Goal: Navigation & Orientation: Find specific page/section

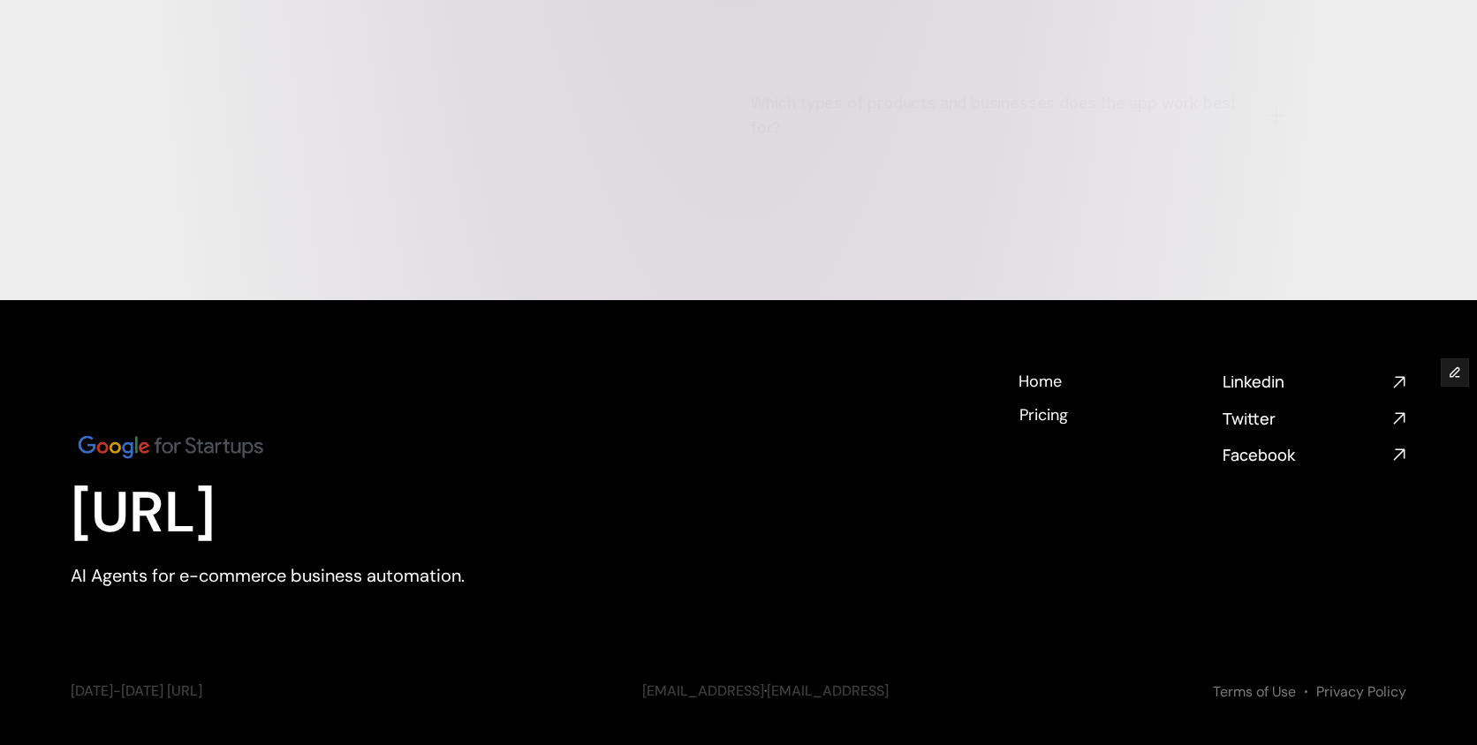
scroll to position [7116, 0]
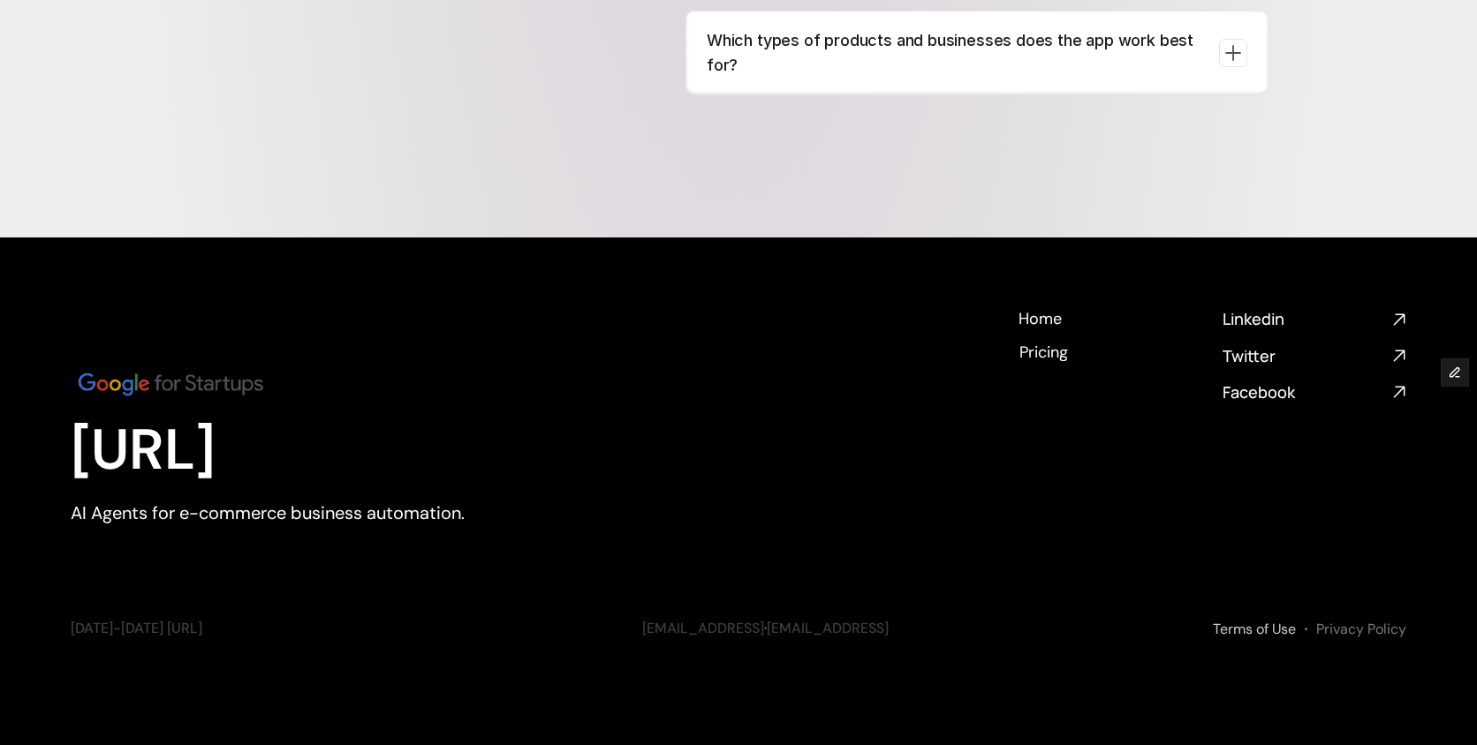
click at [1263, 629] on link "Terms of Use" at bounding box center [1253, 629] width 83 height 19
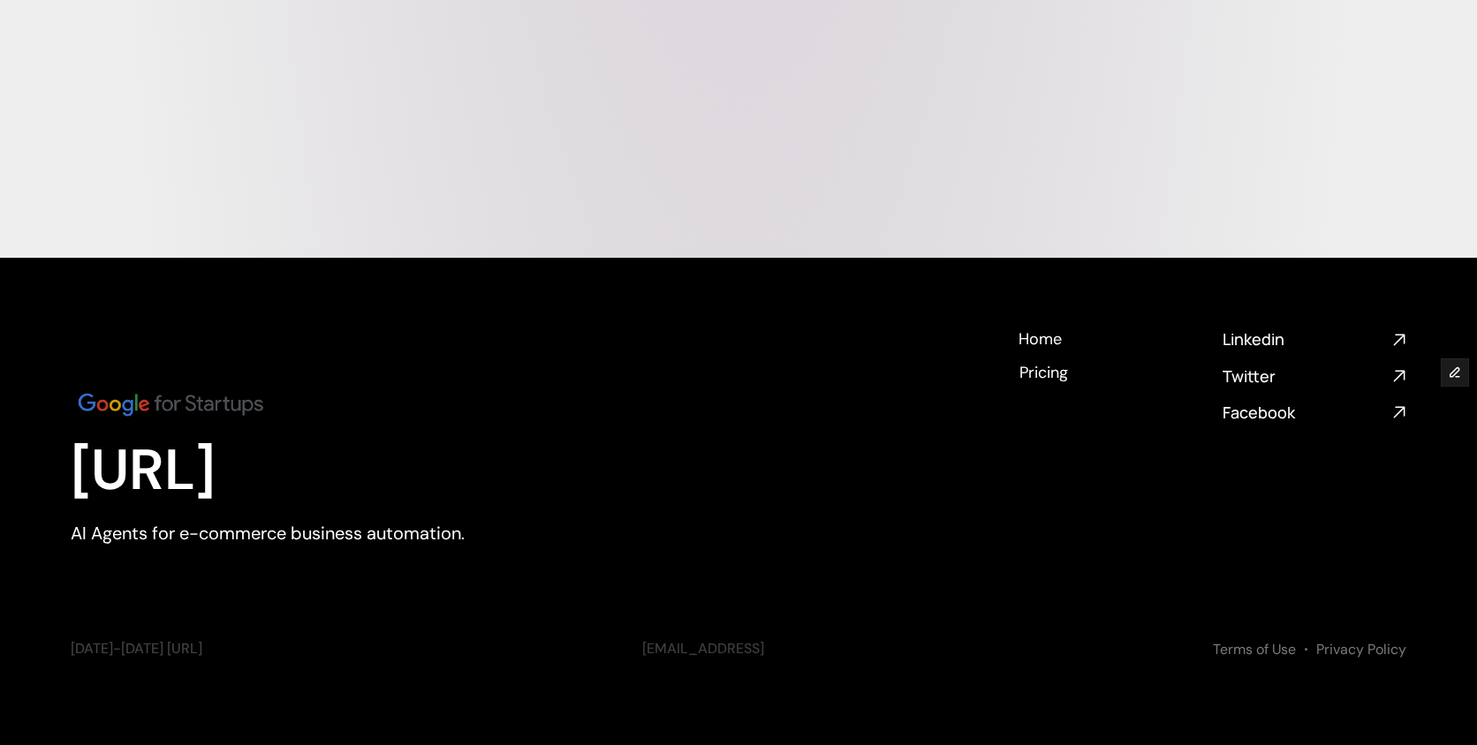
scroll to position [7116, 0]
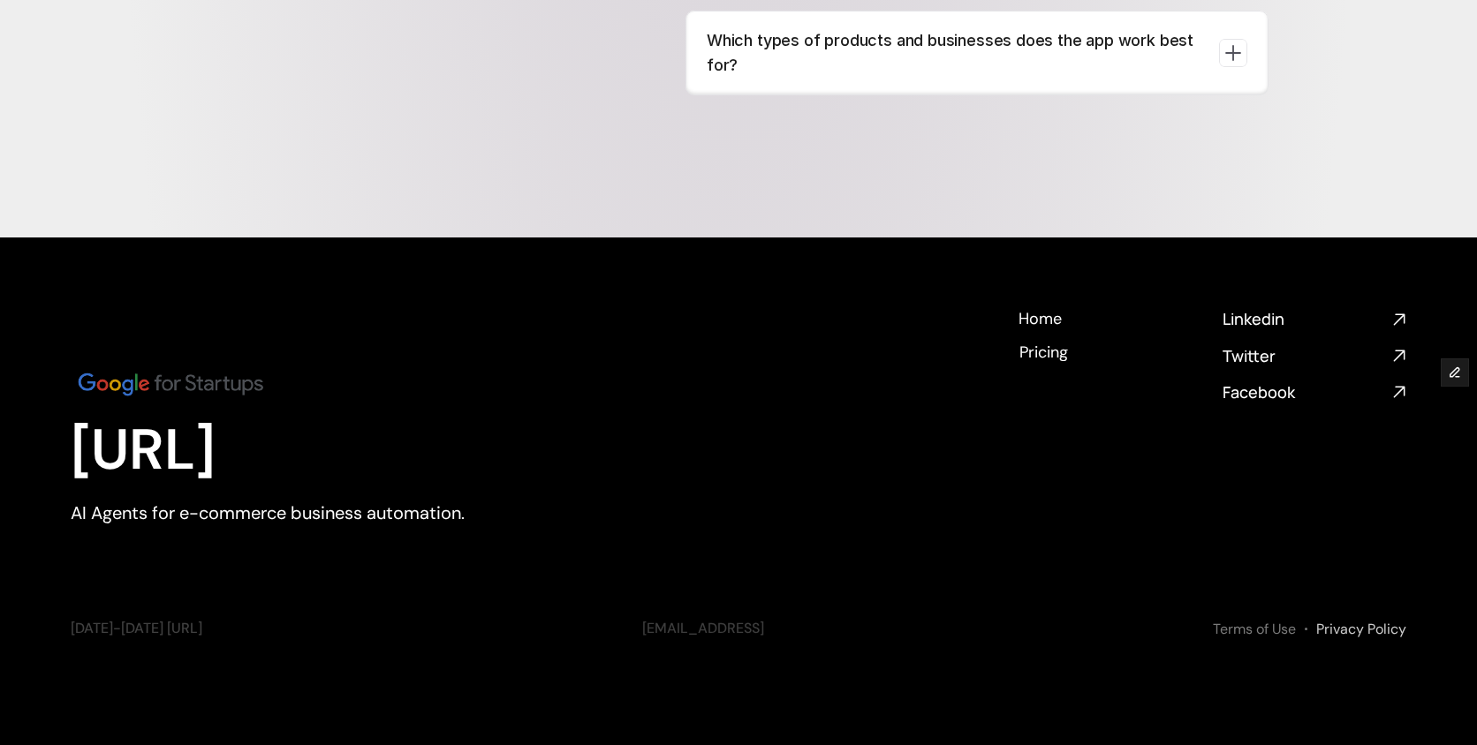
click at [1354, 626] on link "Privacy Policy" at bounding box center [1361, 629] width 90 height 19
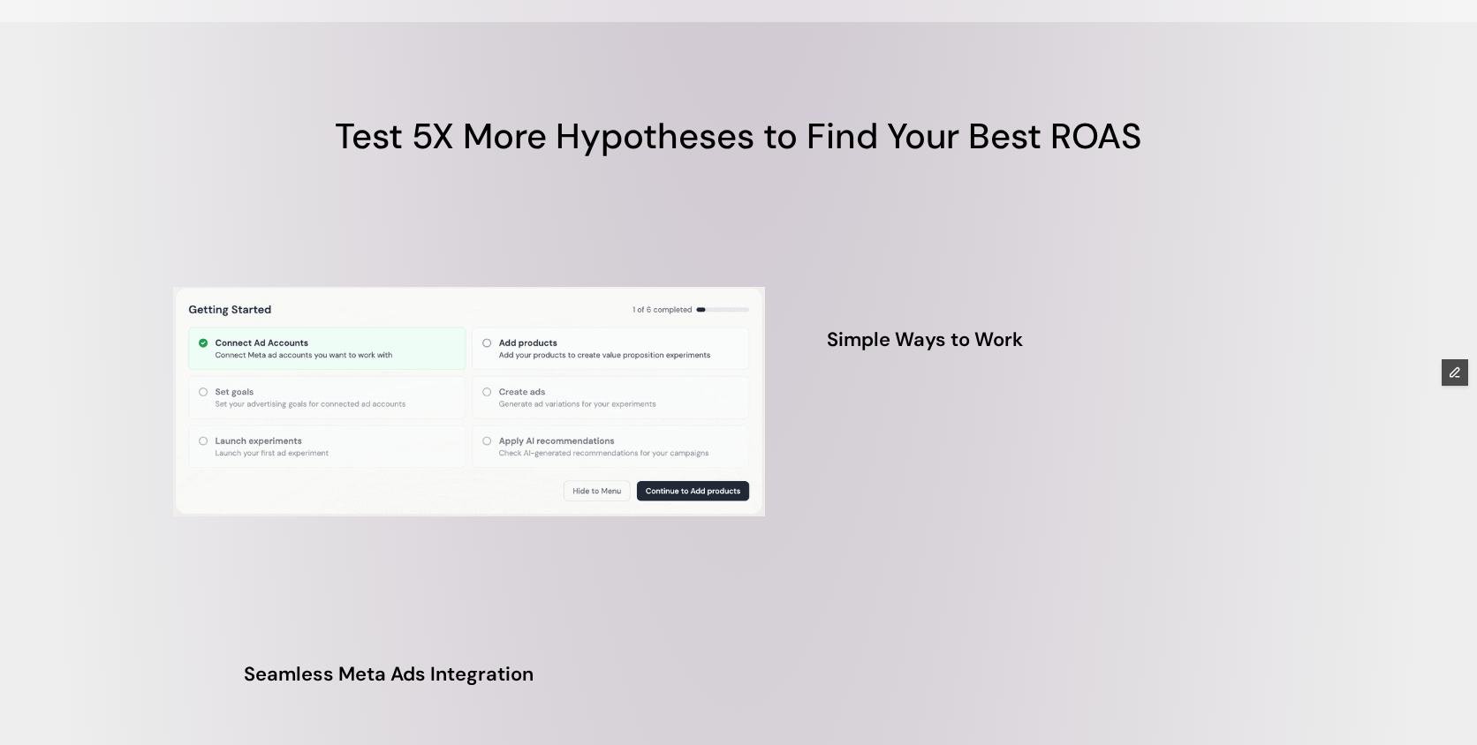
scroll to position [6367, 0]
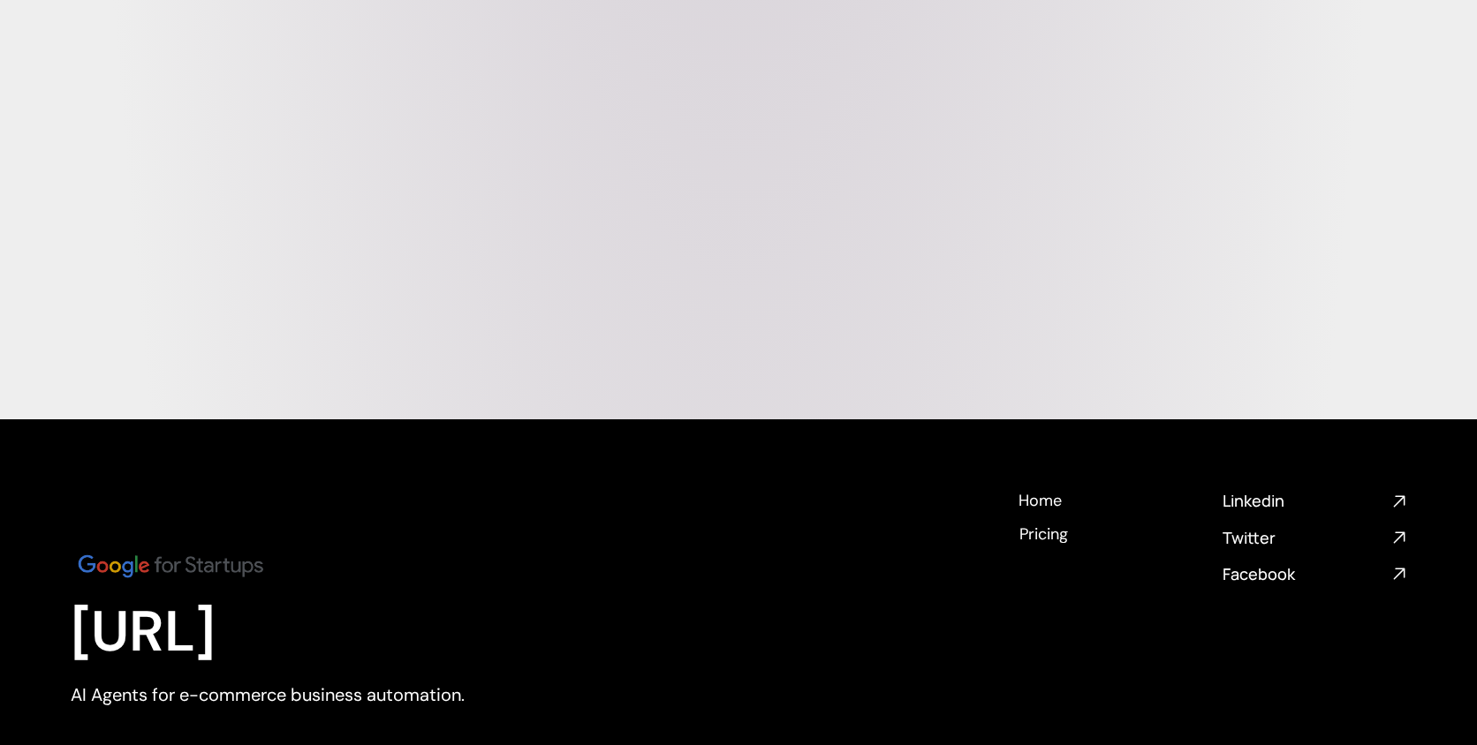
scroll to position [7116, 0]
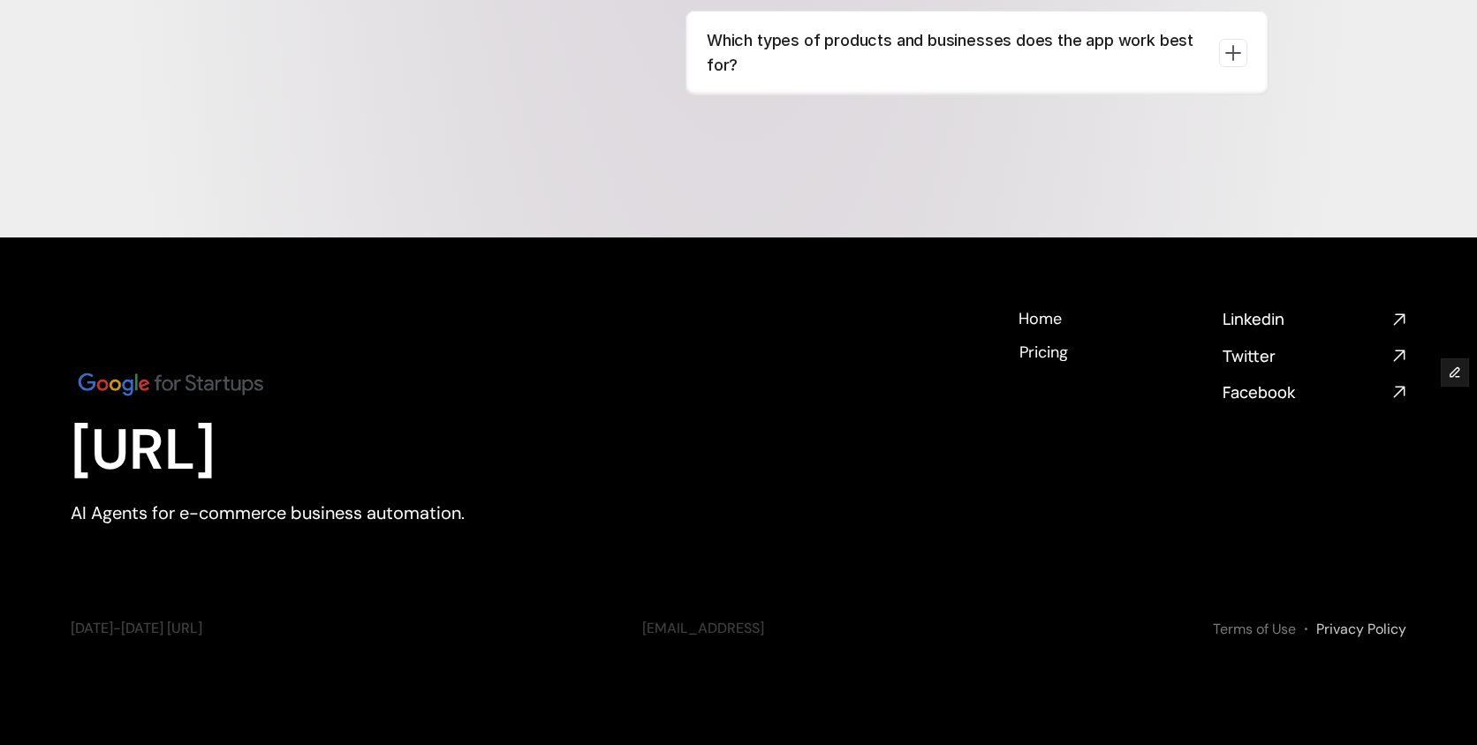
click at [1363, 629] on link "Privacy Policy" at bounding box center [1361, 629] width 90 height 19
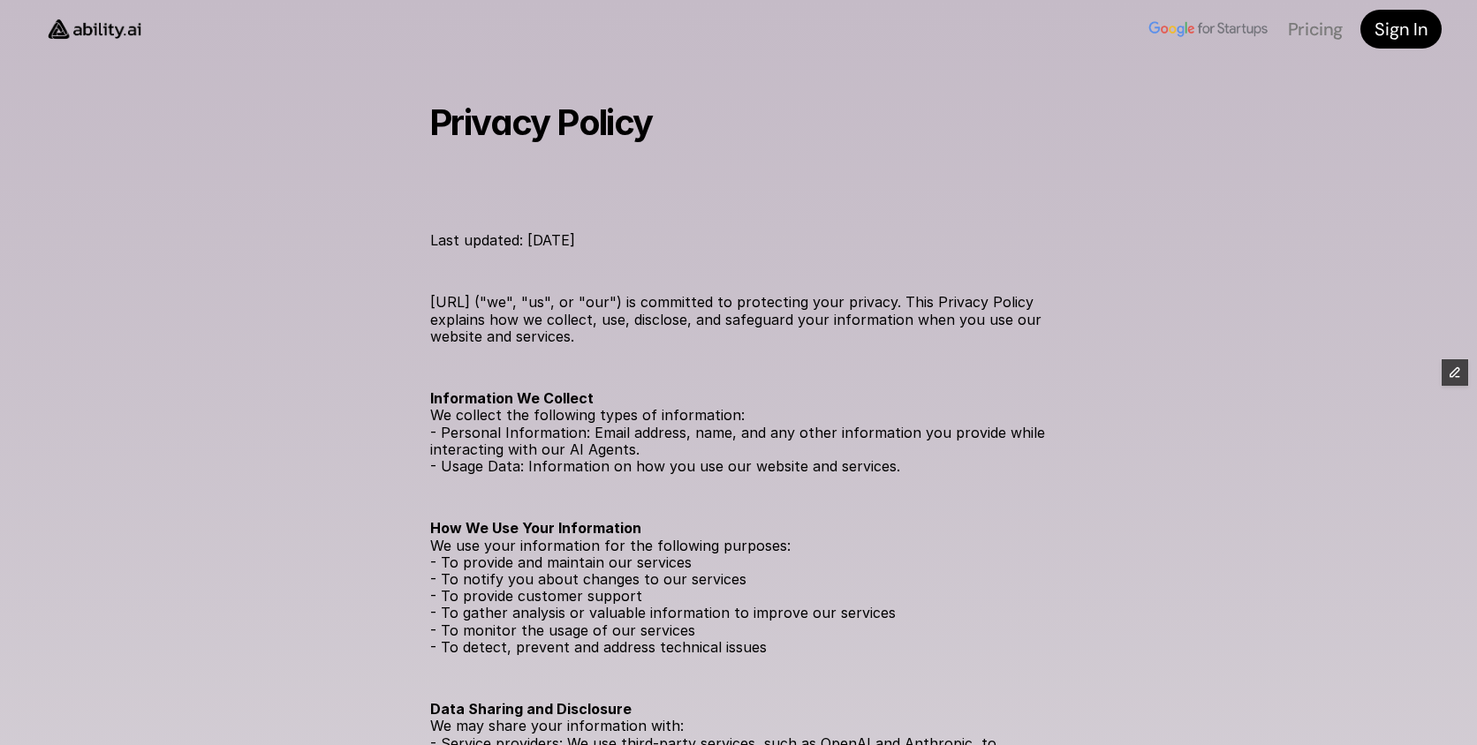
click at [94, 19] on img at bounding box center [94, 28] width 118 height 45
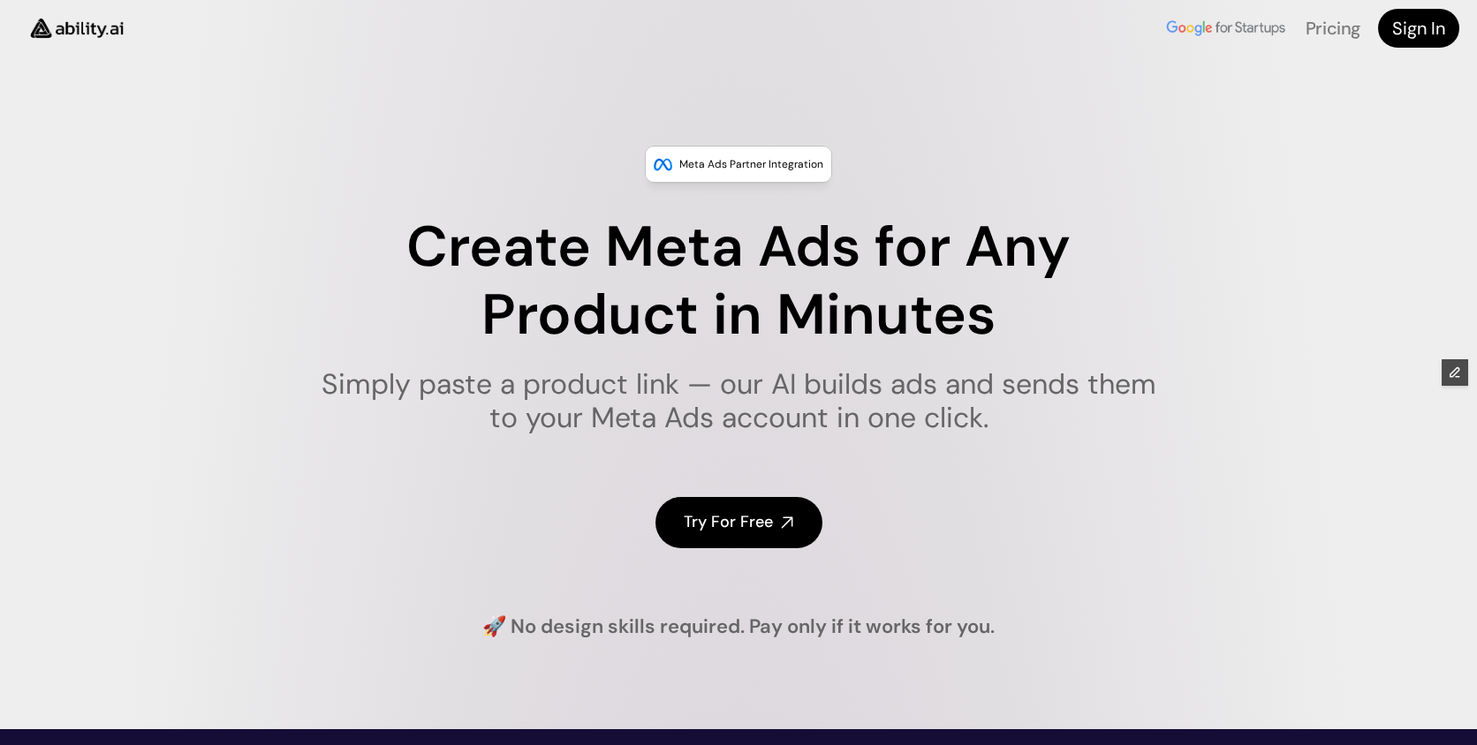
scroll to position [72, 0]
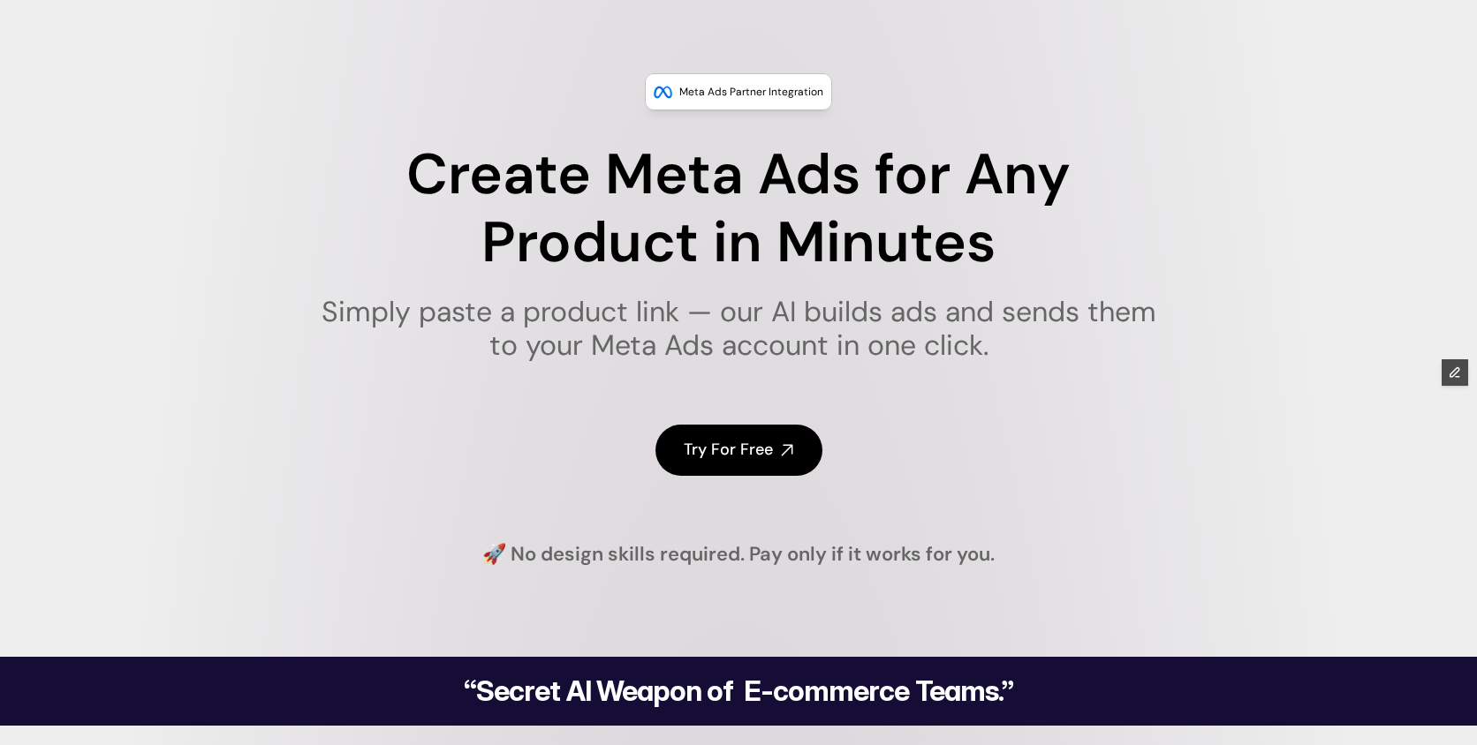
click at [1068, 200] on h1 "Create Meta Ads for Any Product in Minutes" at bounding box center [738, 209] width 857 height 136
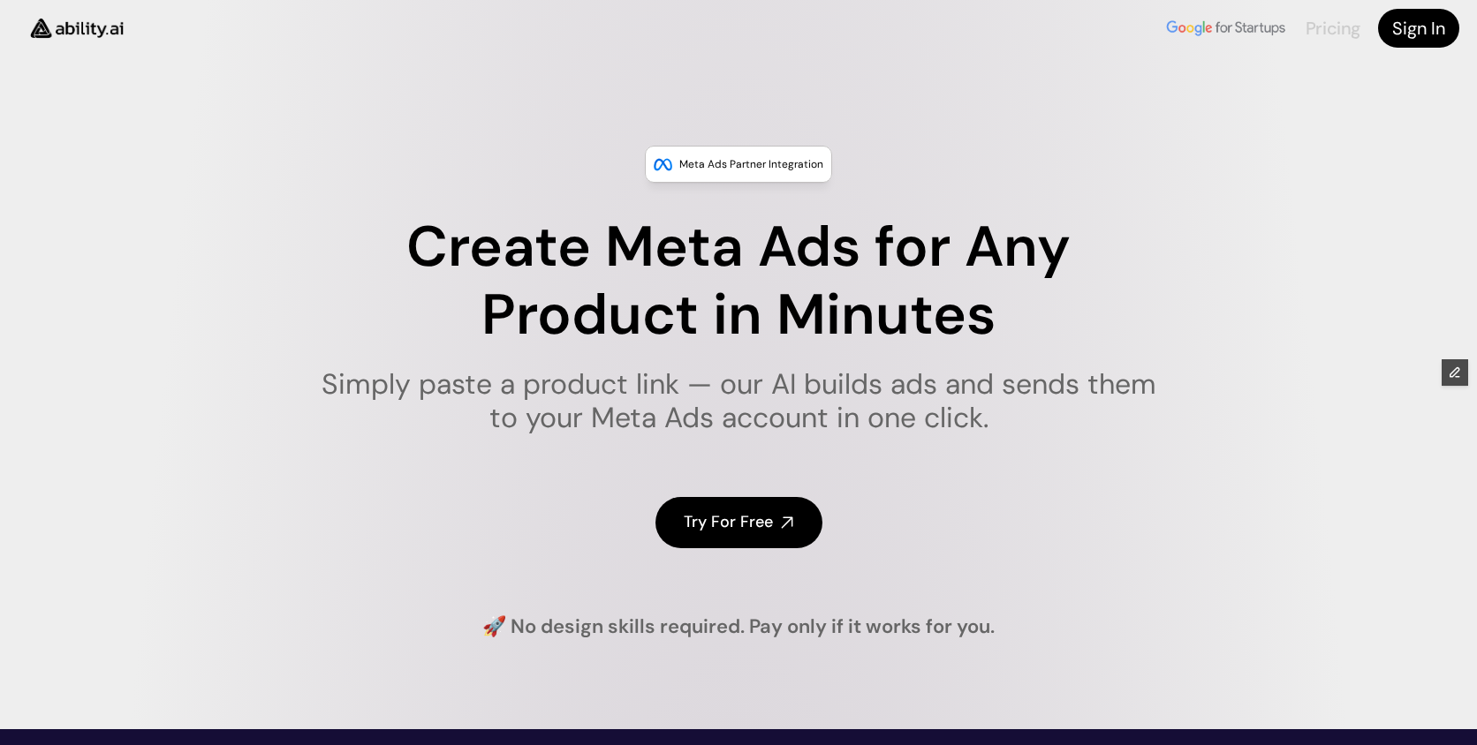
click at [1330, 26] on link "Pricing" at bounding box center [1332, 28] width 55 height 23
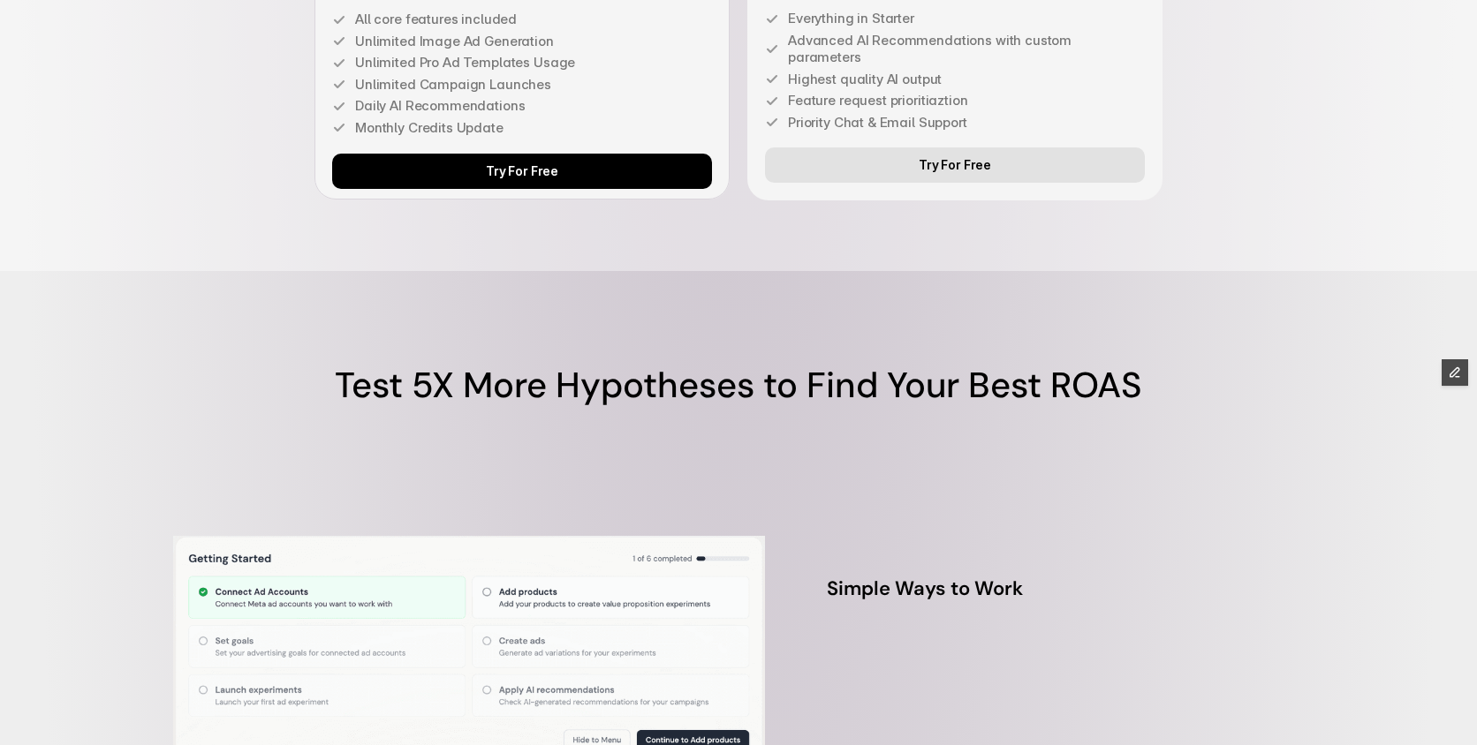
scroll to position [7116, 0]
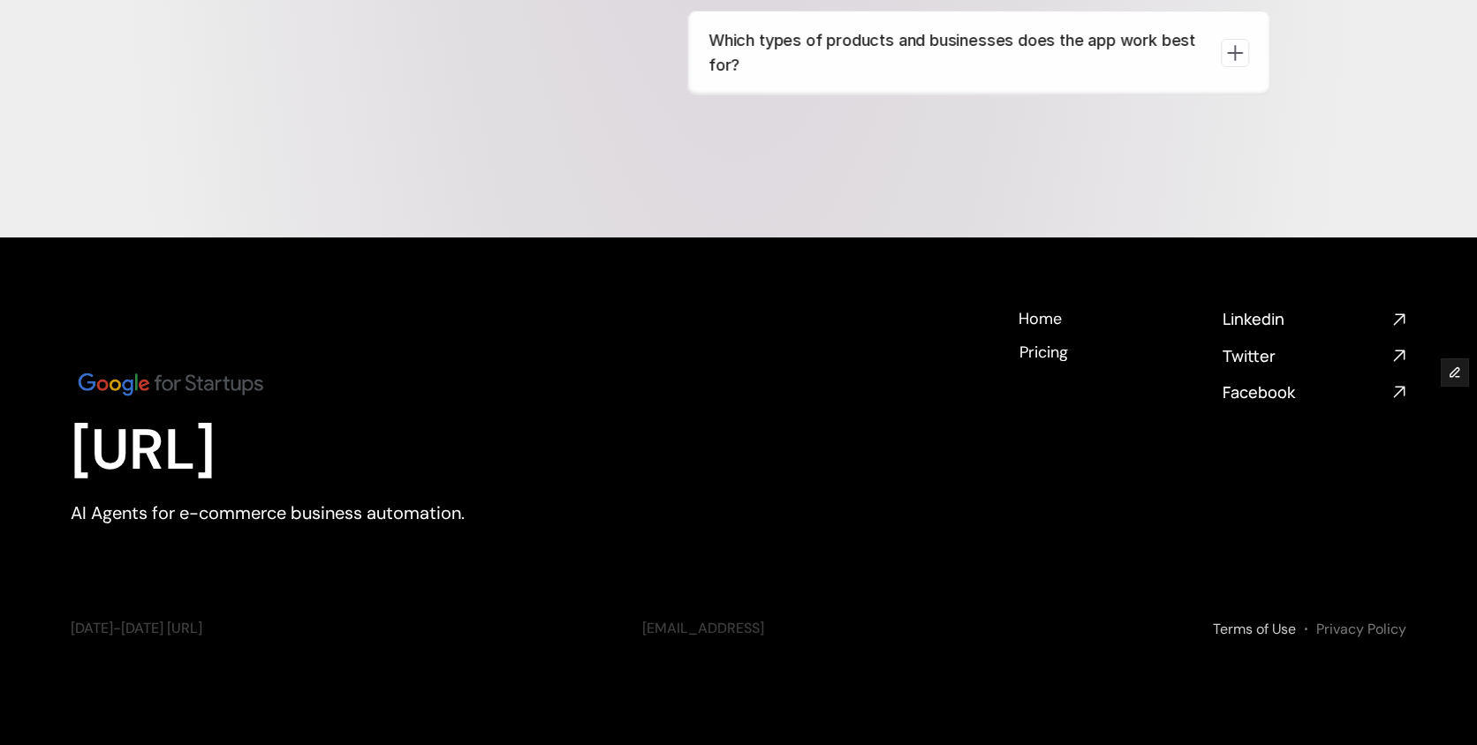
click at [1244, 632] on link "Terms of Use" at bounding box center [1253, 629] width 83 height 19
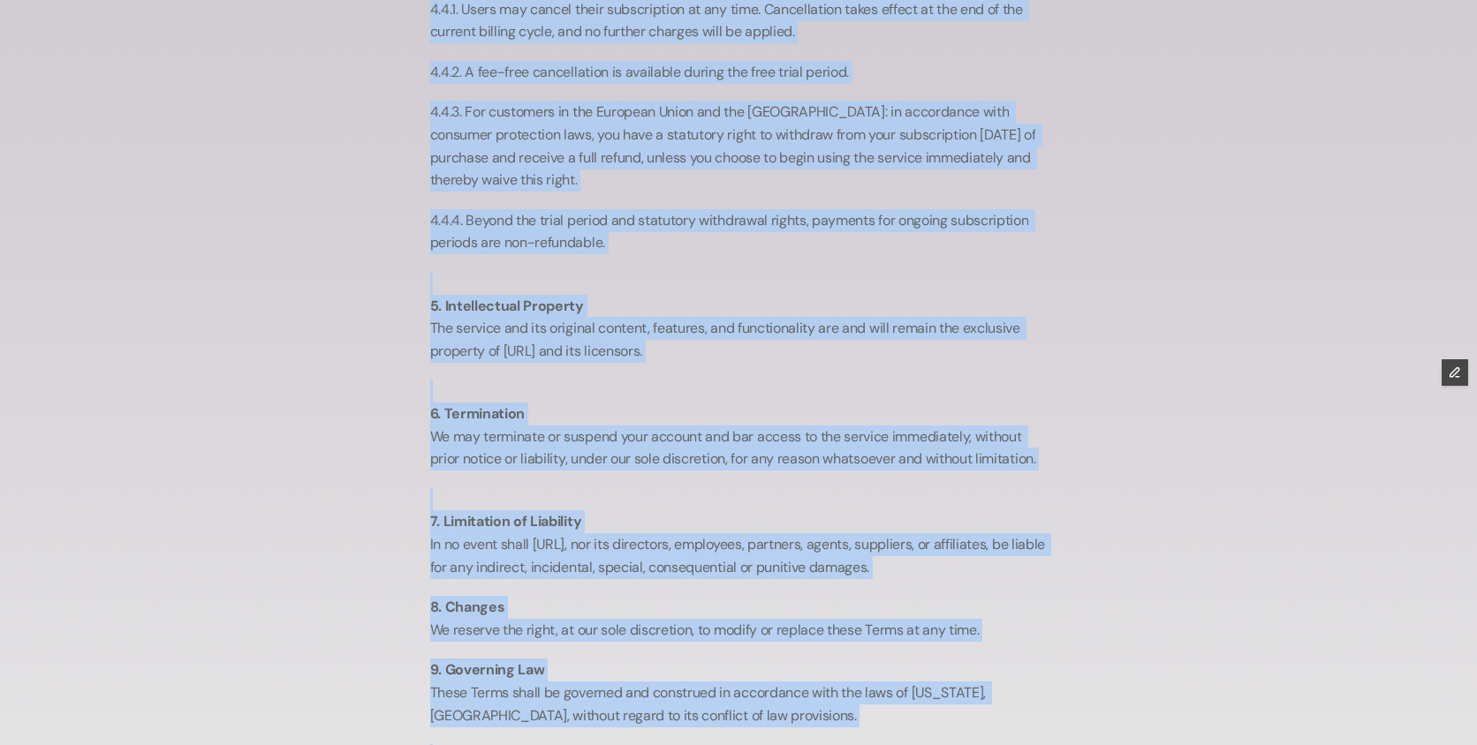
scroll to position [1039, 0]
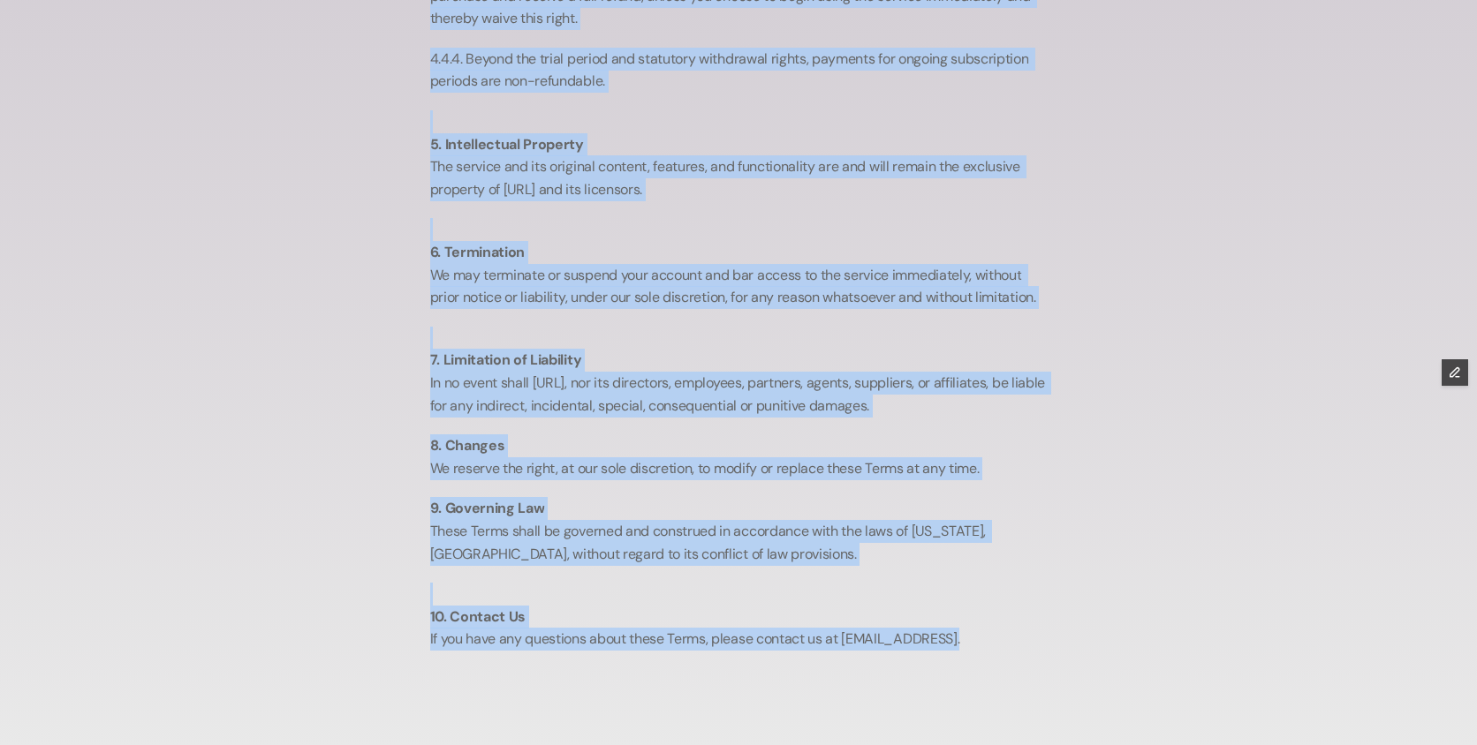
drag, startPoint x: 426, startPoint y: 241, endPoint x: 550, endPoint y: 684, distance: 460.5
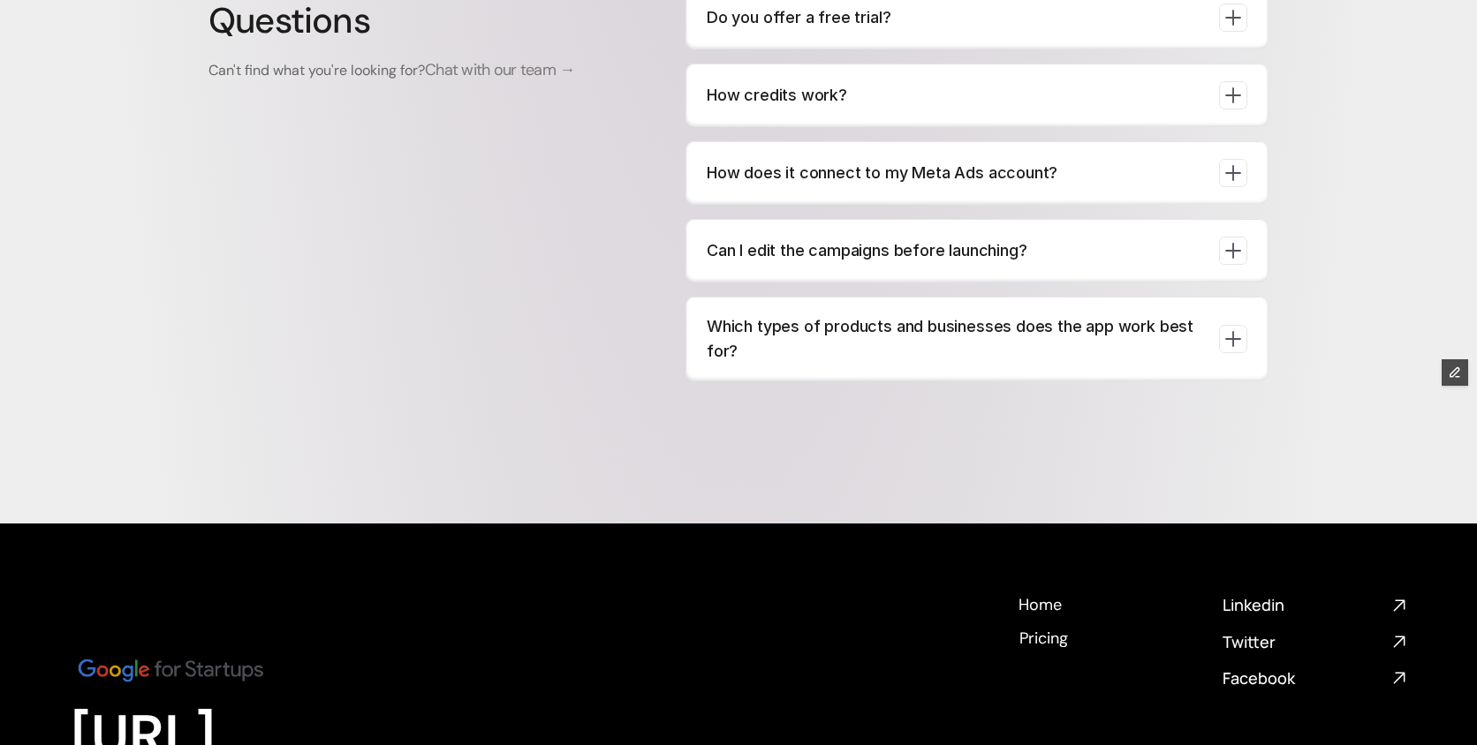
scroll to position [7116, 0]
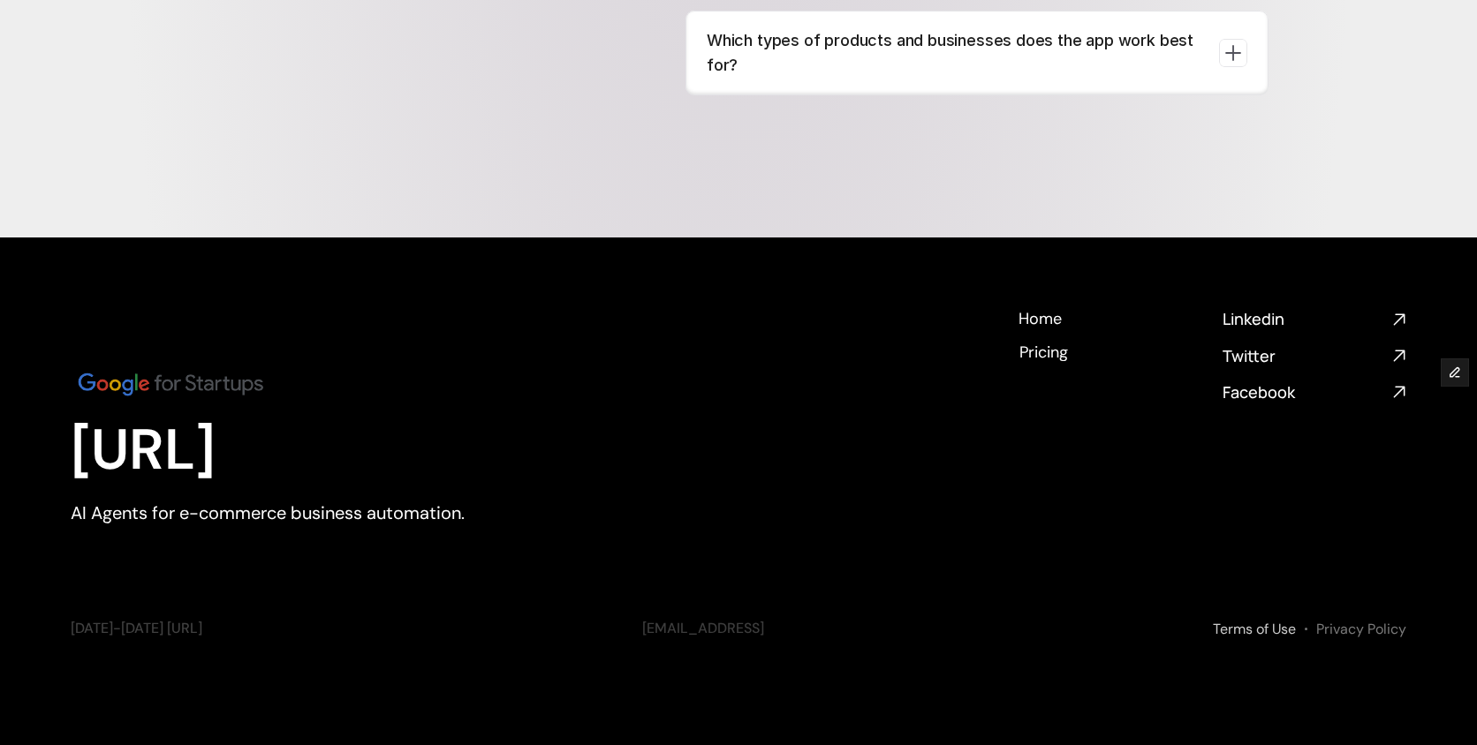
click at [1257, 631] on link "Terms of Use" at bounding box center [1253, 629] width 83 height 19
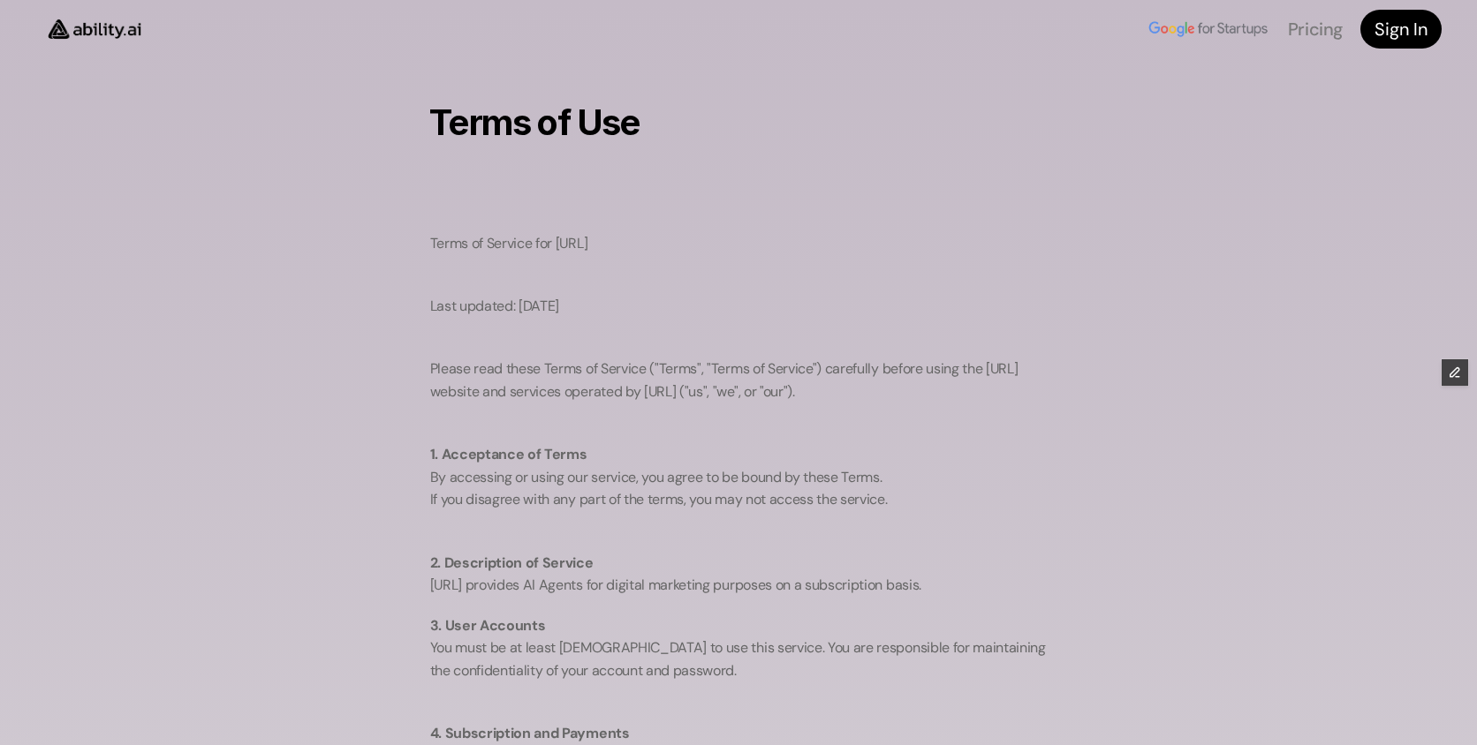
click at [82, 36] on img at bounding box center [94, 28] width 118 height 45
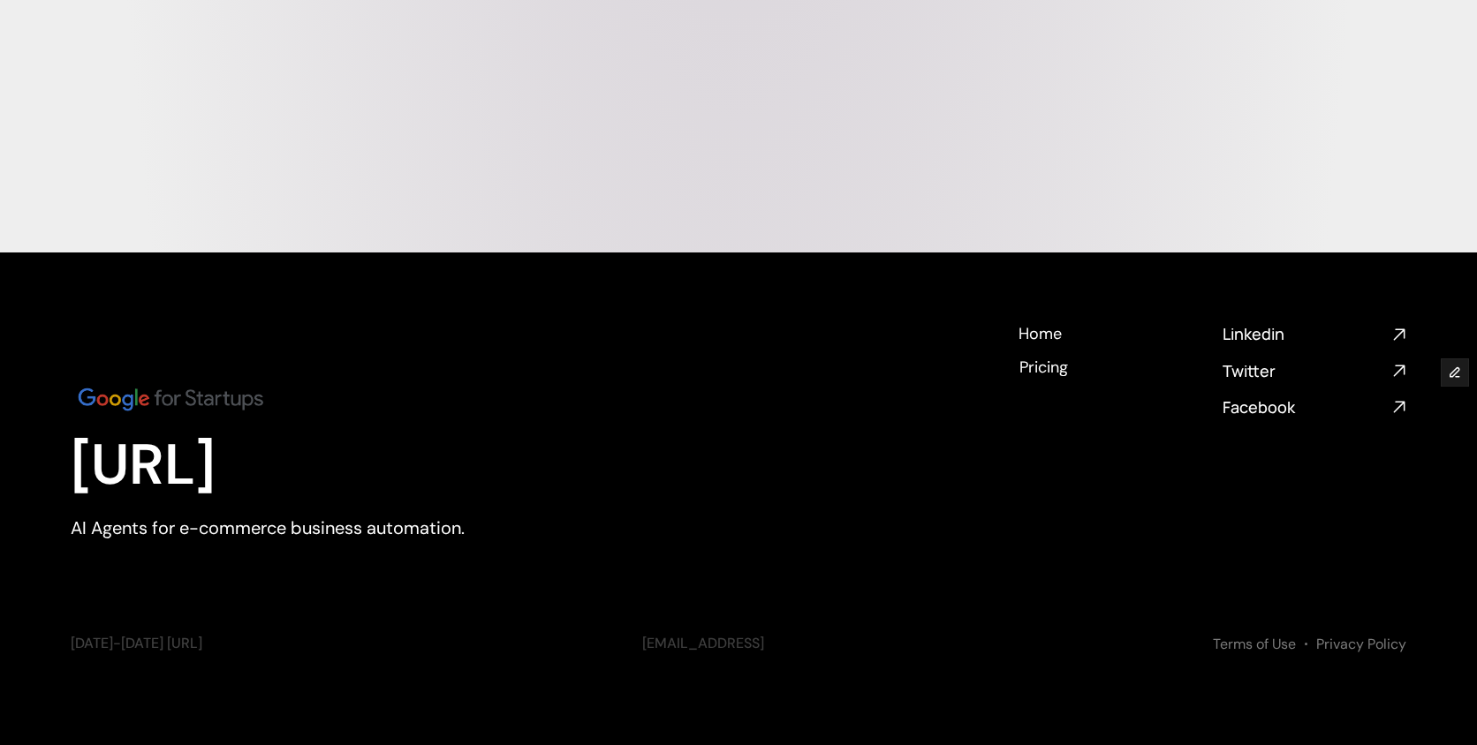
scroll to position [7116, 0]
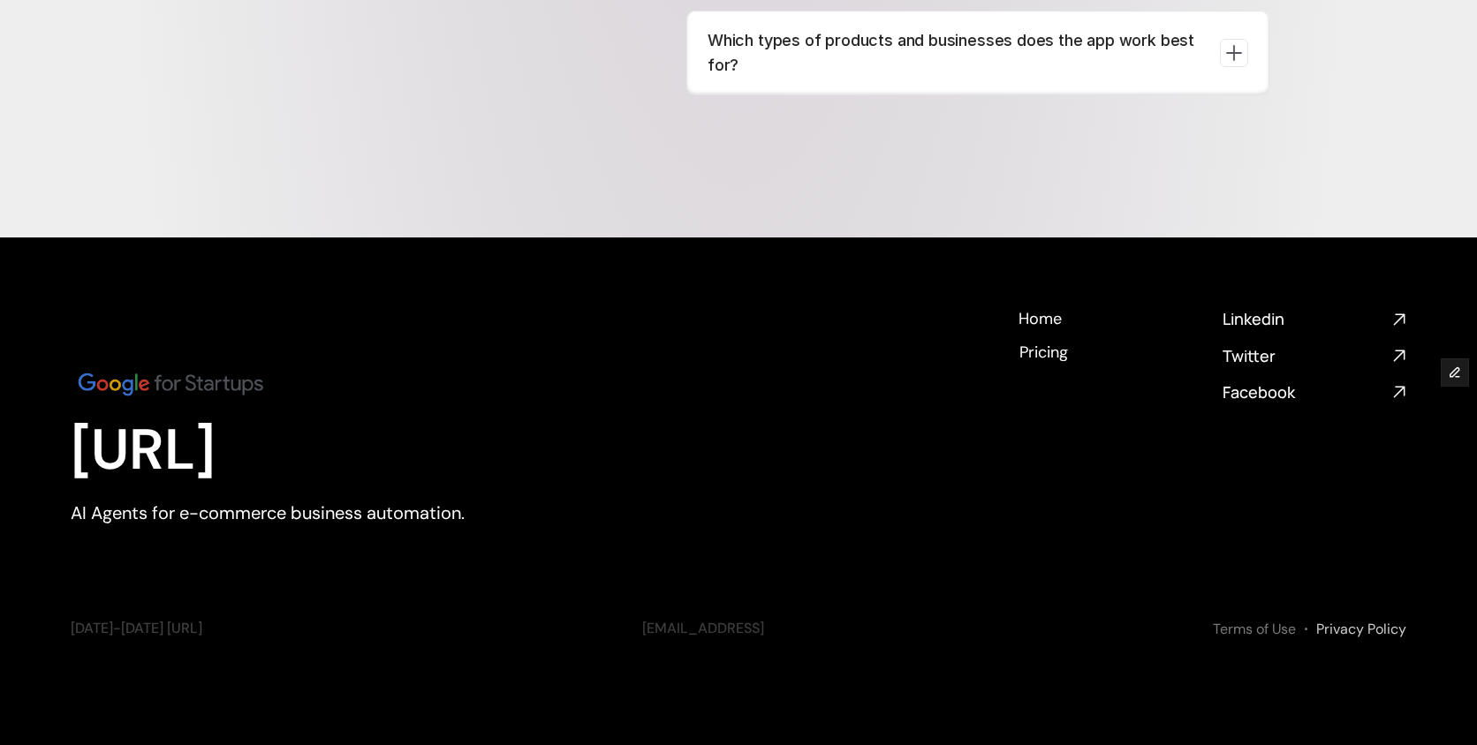
click at [1359, 630] on link "Privacy Policy" at bounding box center [1361, 629] width 90 height 19
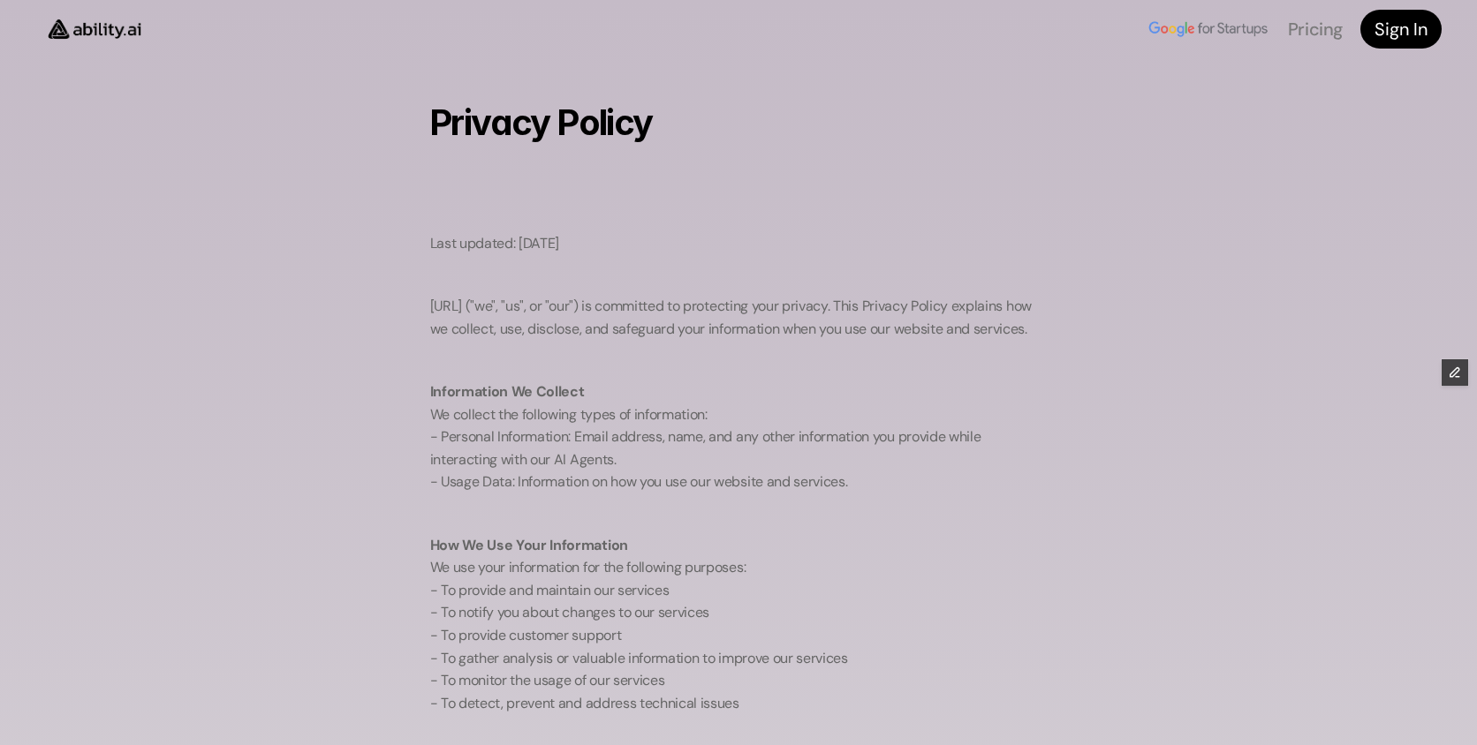
click at [105, 29] on img at bounding box center [94, 28] width 118 height 45
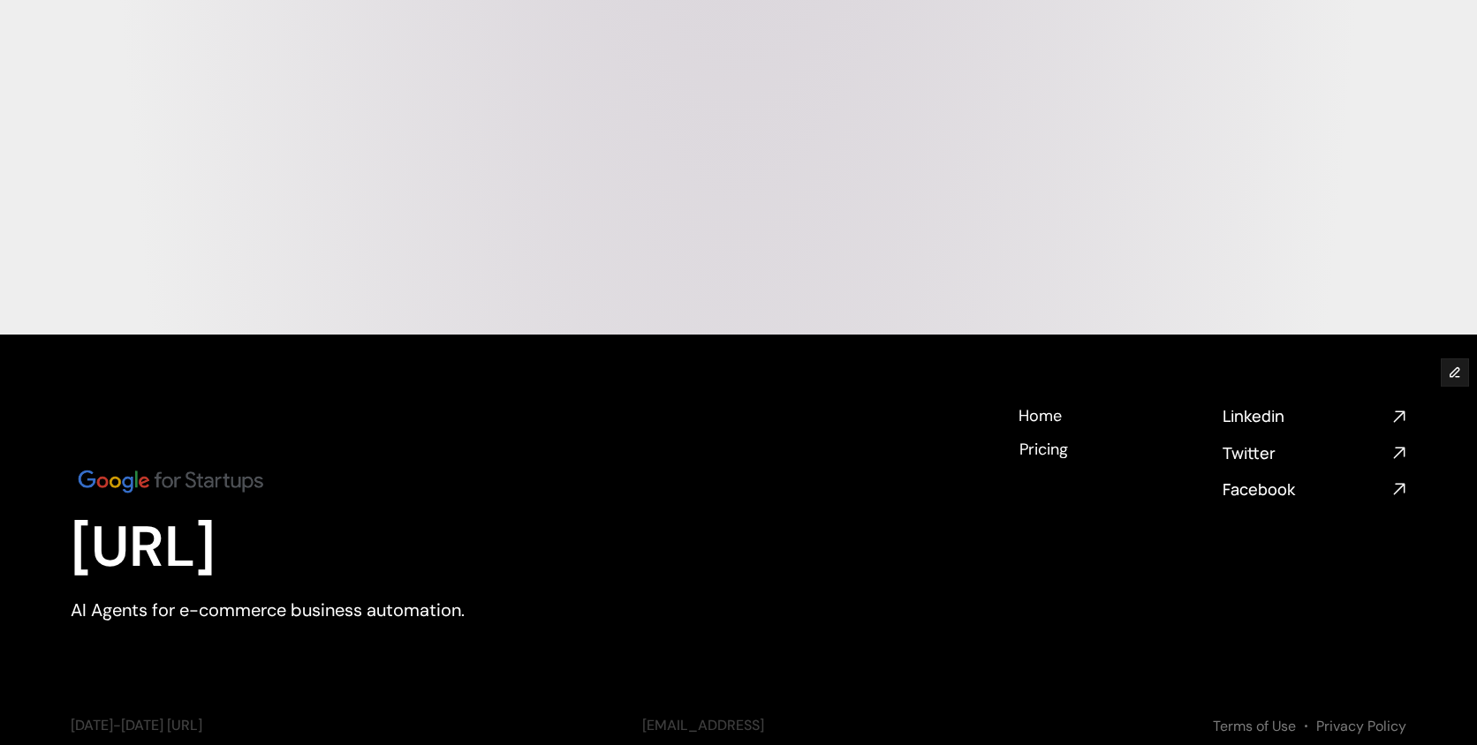
scroll to position [7116, 0]
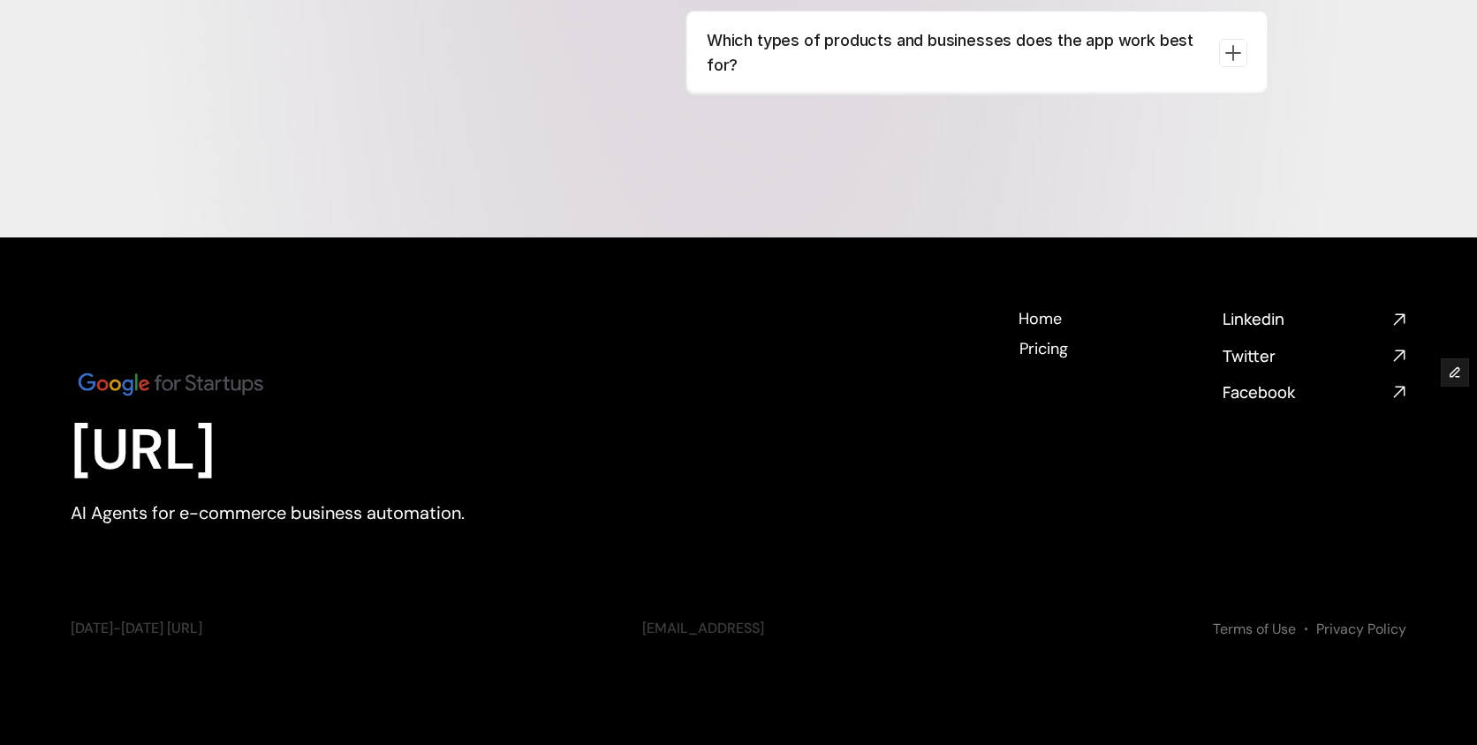
click at [1045, 343] on div "Pricing Pricing" at bounding box center [1042, 351] width 51 height 19
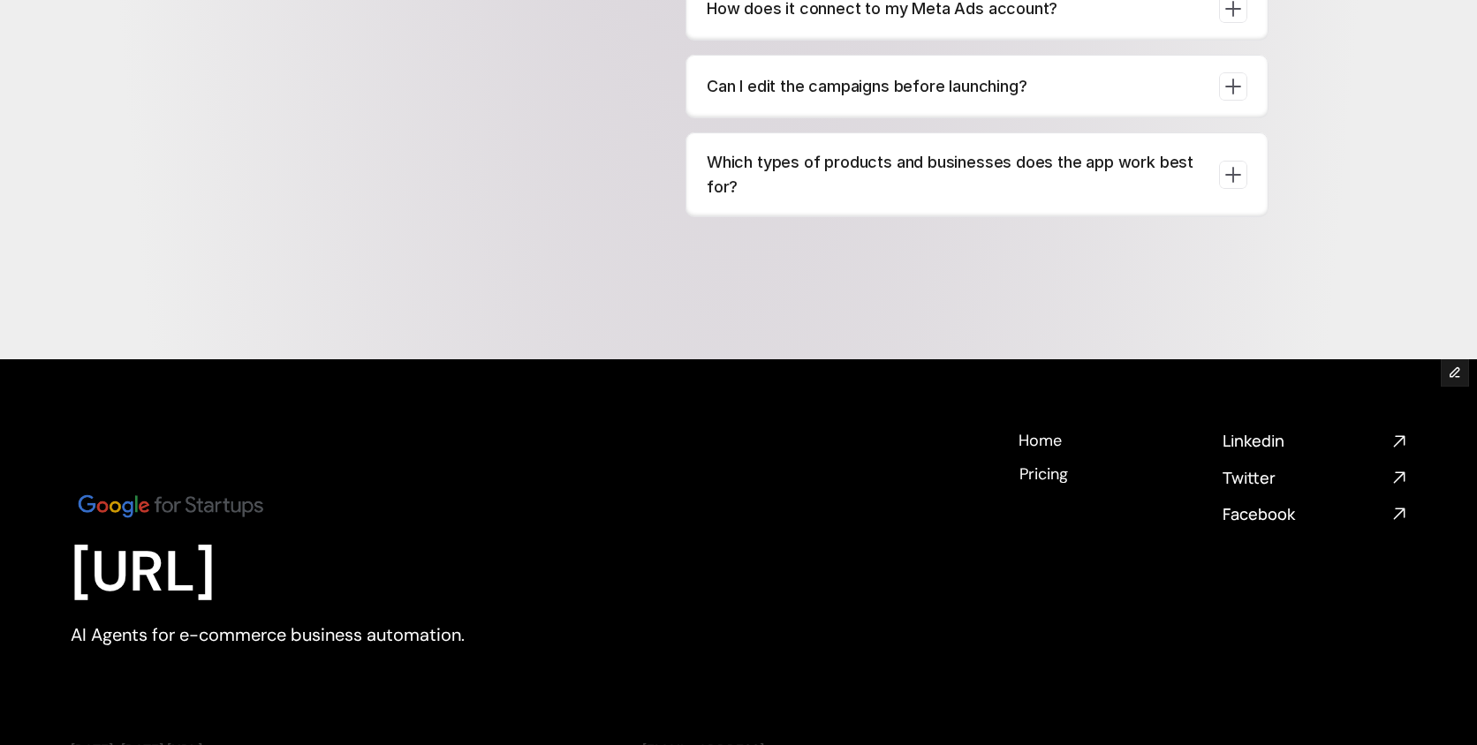
scroll to position [7116, 0]
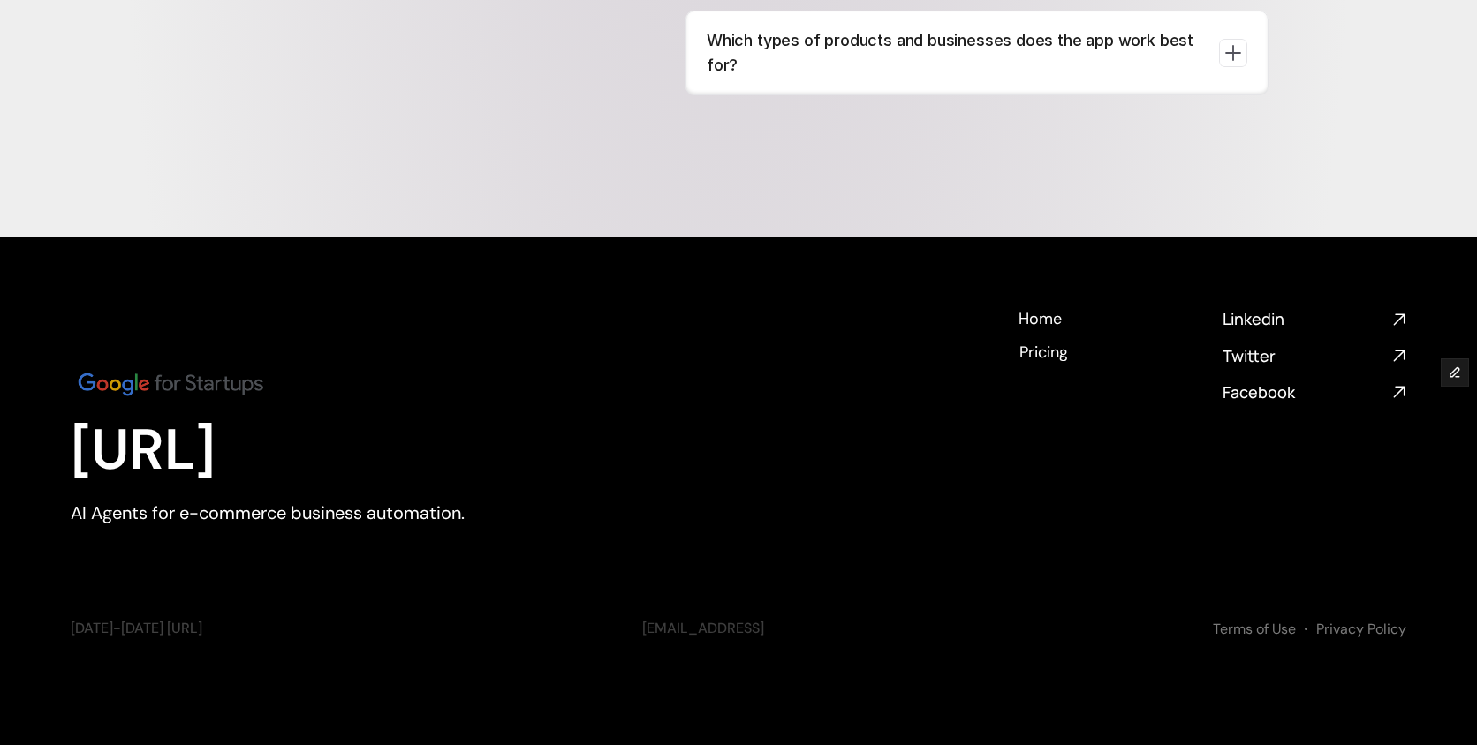
click at [1031, 331] on h4 "Home" at bounding box center [1039, 342] width 45 height 22
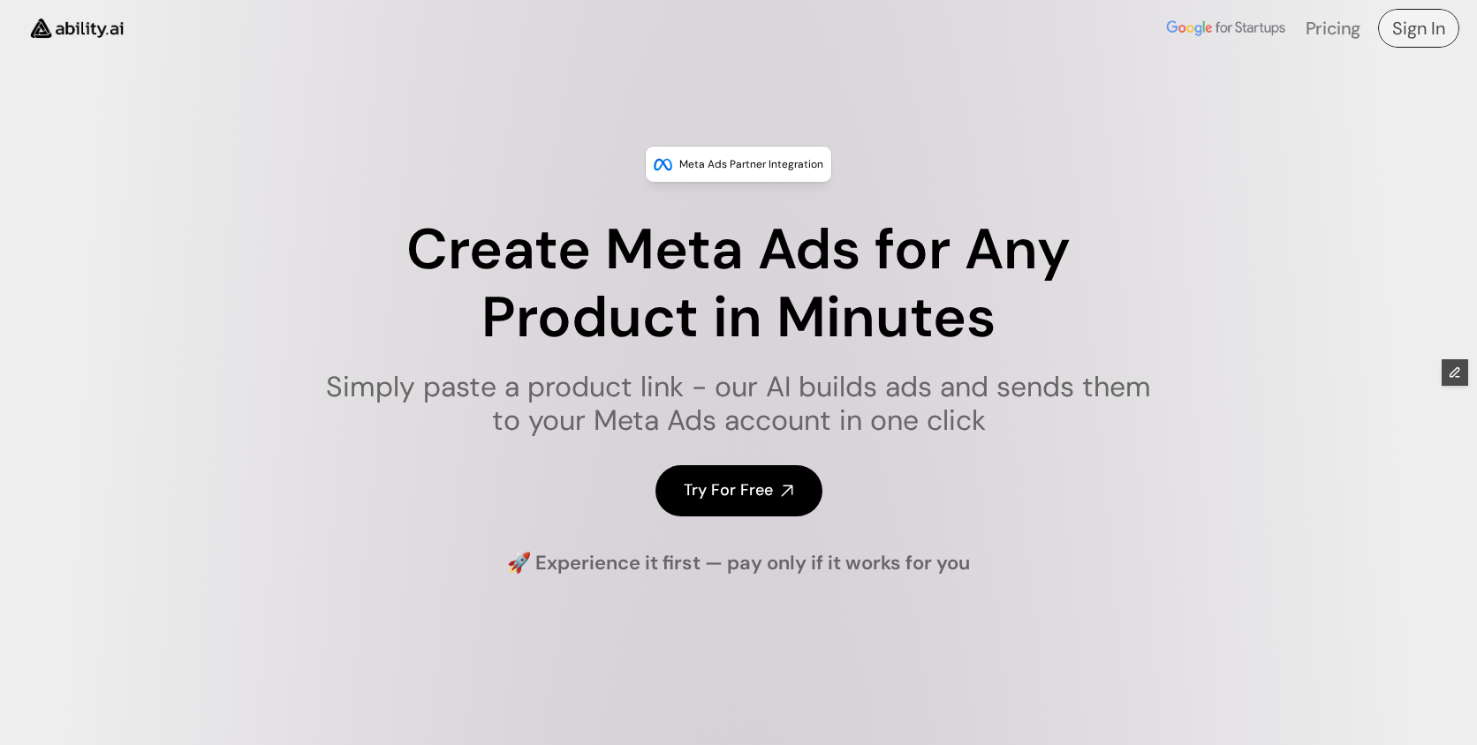
click at [1424, 32] on h4 "Sign In" at bounding box center [1418, 28] width 53 height 25
